Goal: Information Seeking & Learning: Find specific fact

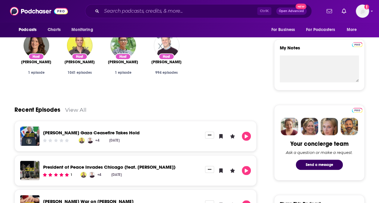
scroll to position [205, 0]
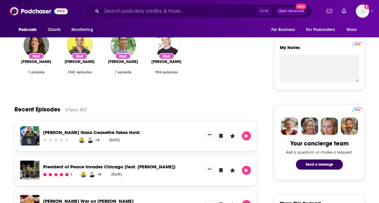
click at [160, 144] on div "+4 [DATE]" at bounding box center [122, 141] width 158 height 8
click at [88, 131] on link "[PERSON_NAME] Gaza Ceasefire Takes Hold" at bounding box center [91, 133] width 96 height 6
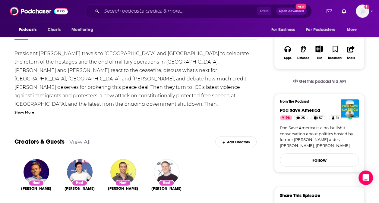
scroll to position [104, 0]
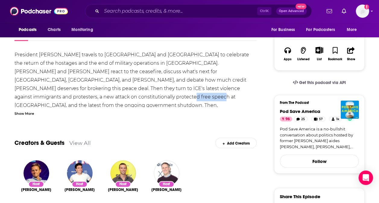
drag, startPoint x: 76, startPoint y: 97, endPoint x: 48, endPoint y: 97, distance: 28.3
click at [48, 97] on div "President [PERSON_NAME] travels to [GEOGRAPHIC_DATA] and [GEOGRAPHIC_DATA] to c…" at bounding box center [135, 122] width 242 height 143
drag, startPoint x: 48, startPoint y: 97, endPoint x: 39, endPoint y: 99, distance: 8.3
click at [39, 99] on div "President [PERSON_NAME] travels to [GEOGRAPHIC_DATA] and [GEOGRAPHIC_DATA] to c…" at bounding box center [135, 122] width 242 height 143
drag, startPoint x: 57, startPoint y: 98, endPoint x: 143, endPoint y: 98, distance: 86.5
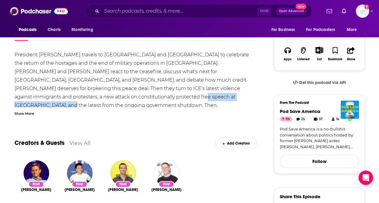
click at [143, 98] on div "President [PERSON_NAME] travels to [GEOGRAPHIC_DATA] and [GEOGRAPHIC_DATA] to c…" at bounding box center [135, 122] width 242 height 143
drag, startPoint x: 143, startPoint y: 98, endPoint x: 106, endPoint y: 98, distance: 36.8
click at [106, 98] on div "President [PERSON_NAME] travels to [GEOGRAPHIC_DATA] and [GEOGRAPHIC_DATA] to c…" at bounding box center [135, 122] width 242 height 143
click at [70, 98] on div "President [PERSON_NAME] travels to [GEOGRAPHIC_DATA] and [GEOGRAPHIC_DATA] to c…" at bounding box center [135, 122] width 242 height 143
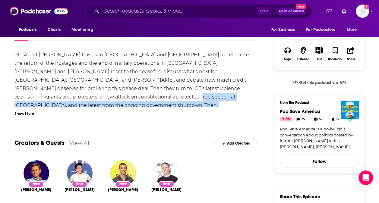
drag, startPoint x: 54, startPoint y: 96, endPoint x: 239, endPoint y: 104, distance: 184.8
click at [239, 104] on div "President [PERSON_NAME] travels to [GEOGRAPHIC_DATA] and [GEOGRAPHIC_DATA] to c…" at bounding box center [135, 122] width 242 height 143
copy div "[PERSON_NAME], Co-Executive Director of Indivisible, discusses this weekend's u…"
